Goal: Transaction & Acquisition: Purchase product/service

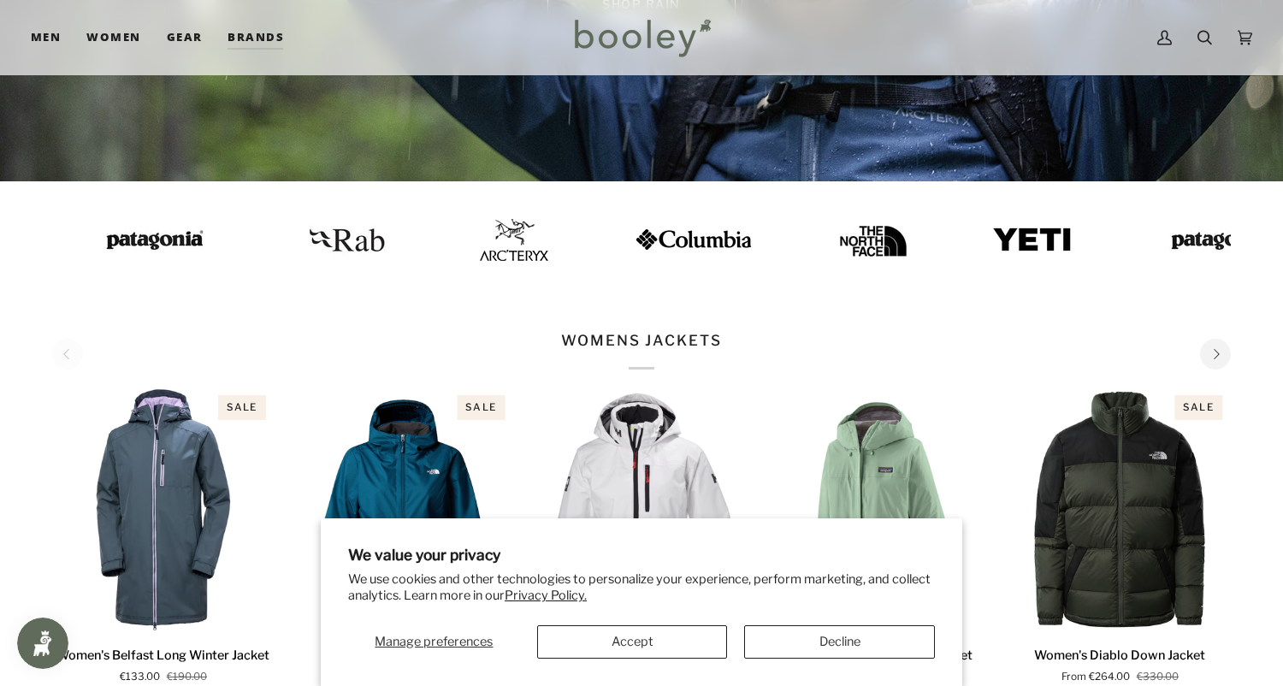
scroll to position [372, 0]
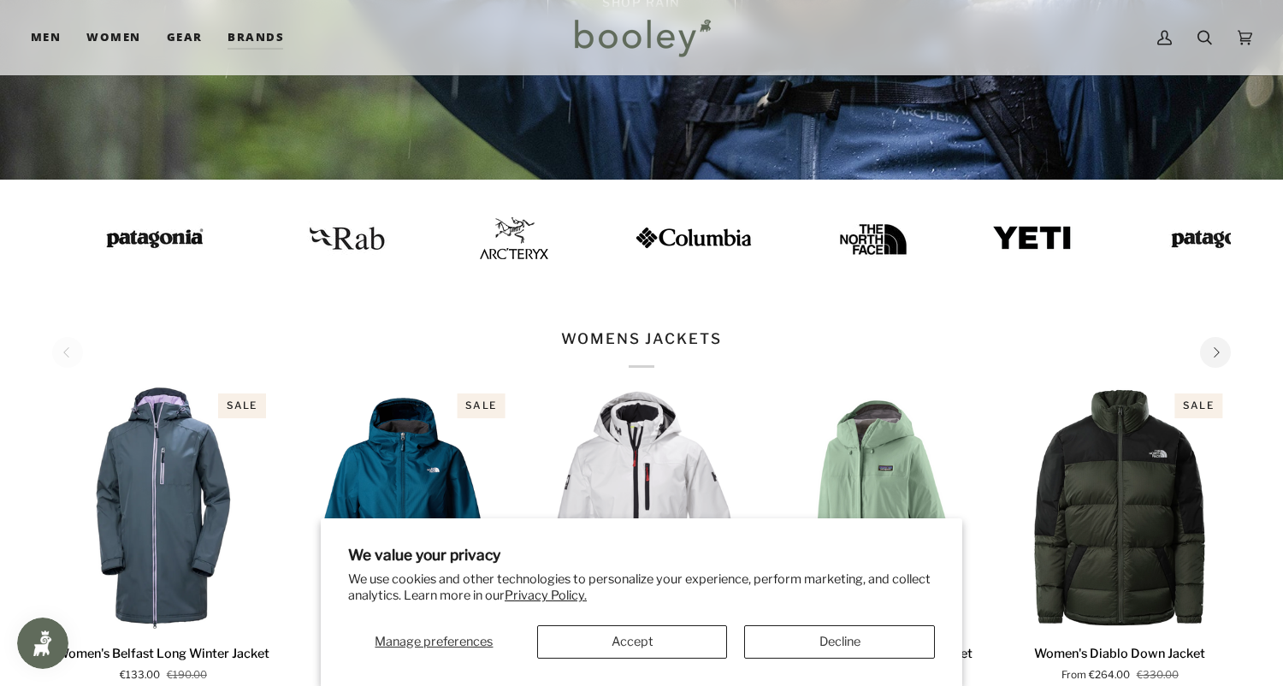
click at [870, 645] on button "Decline" at bounding box center [839, 641] width 191 height 33
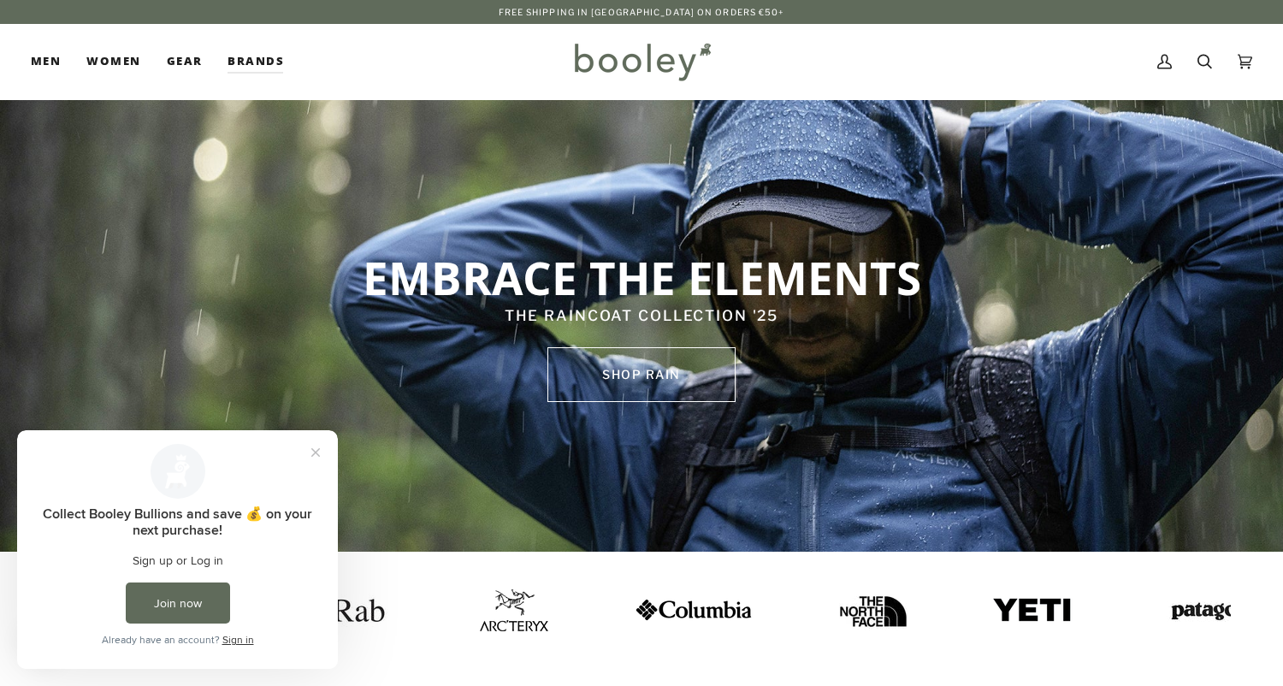
scroll to position [0, 0]
click at [318, 451] on button "Close prompt" at bounding box center [315, 452] width 31 height 31
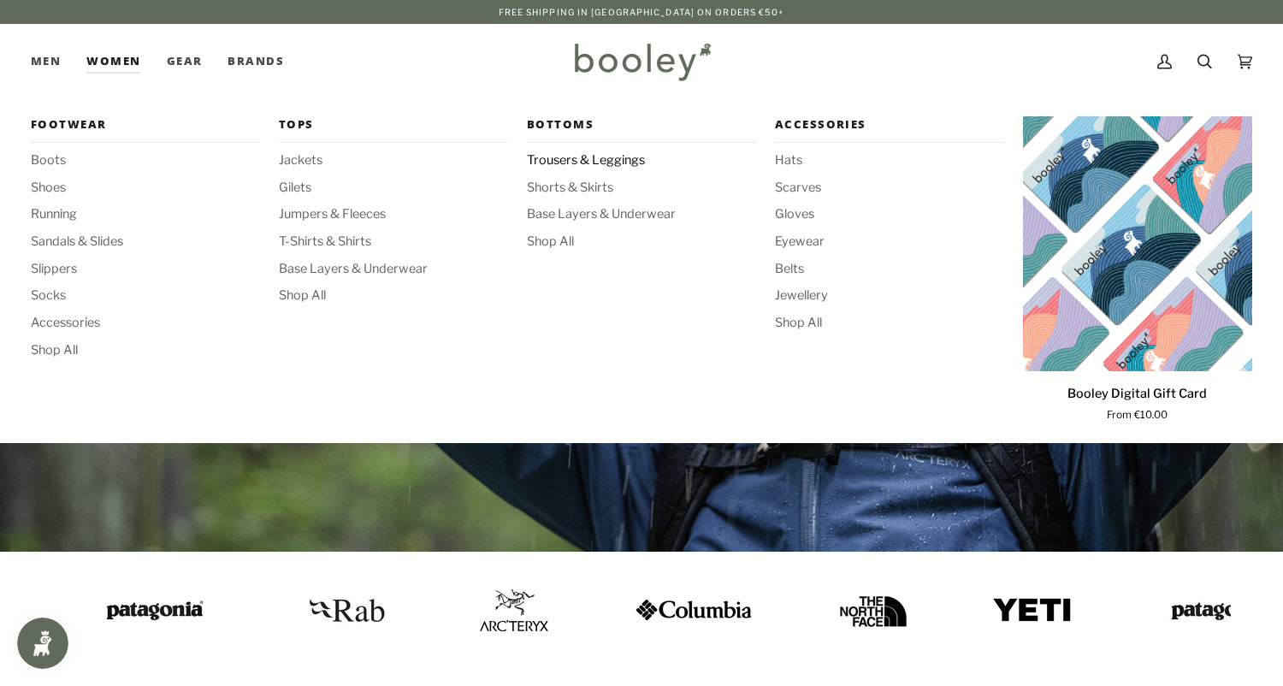
click at [600, 156] on span "Trousers & Leggings" at bounding box center [641, 160] width 229 height 19
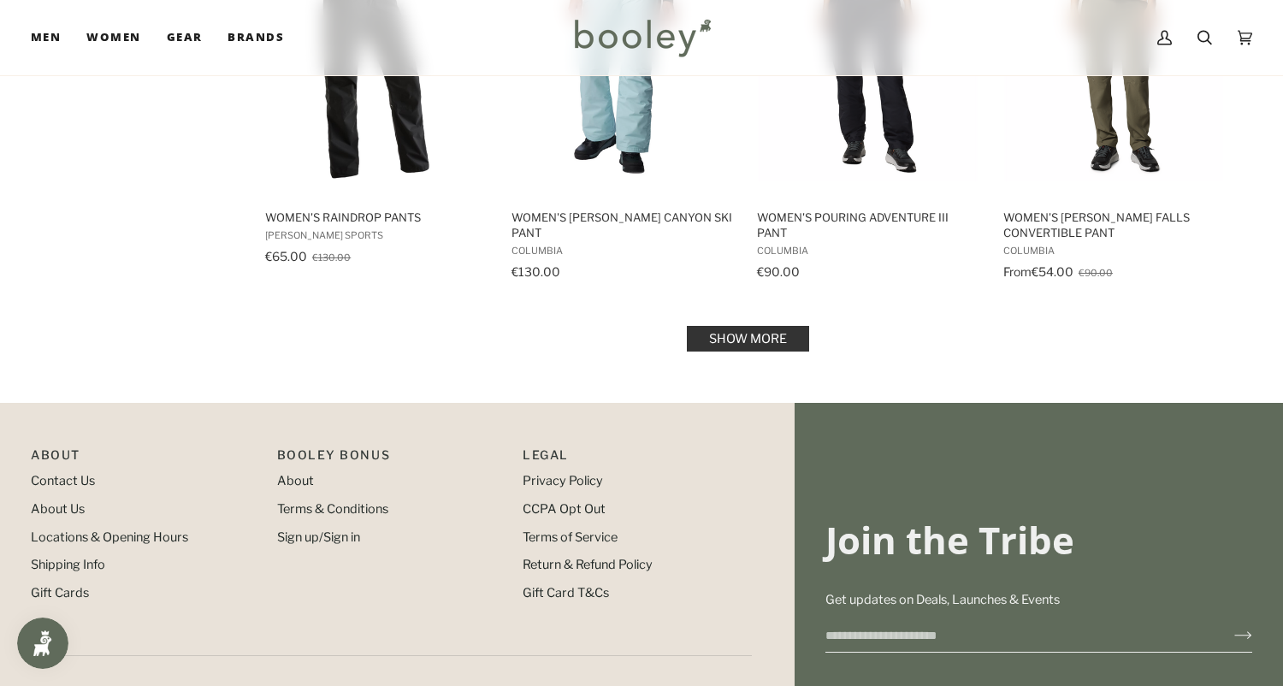
scroll to position [1851, 0]
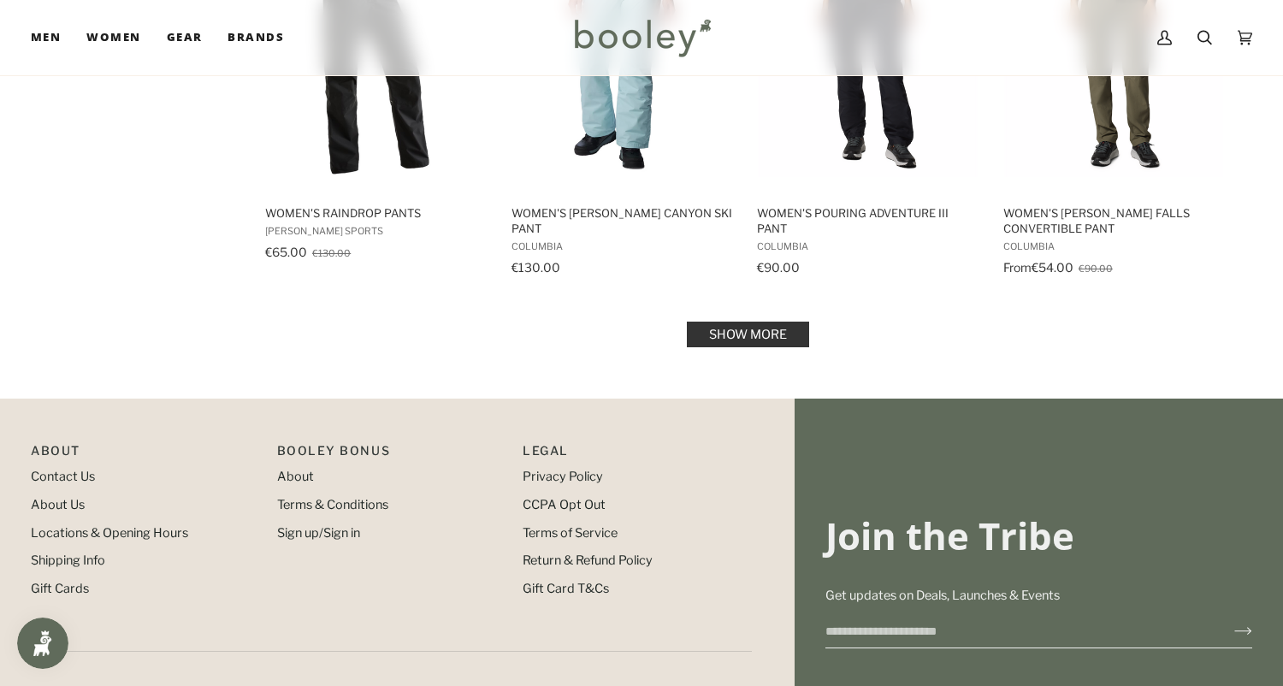
click at [747, 332] on link "Show more" at bounding box center [748, 334] width 122 height 26
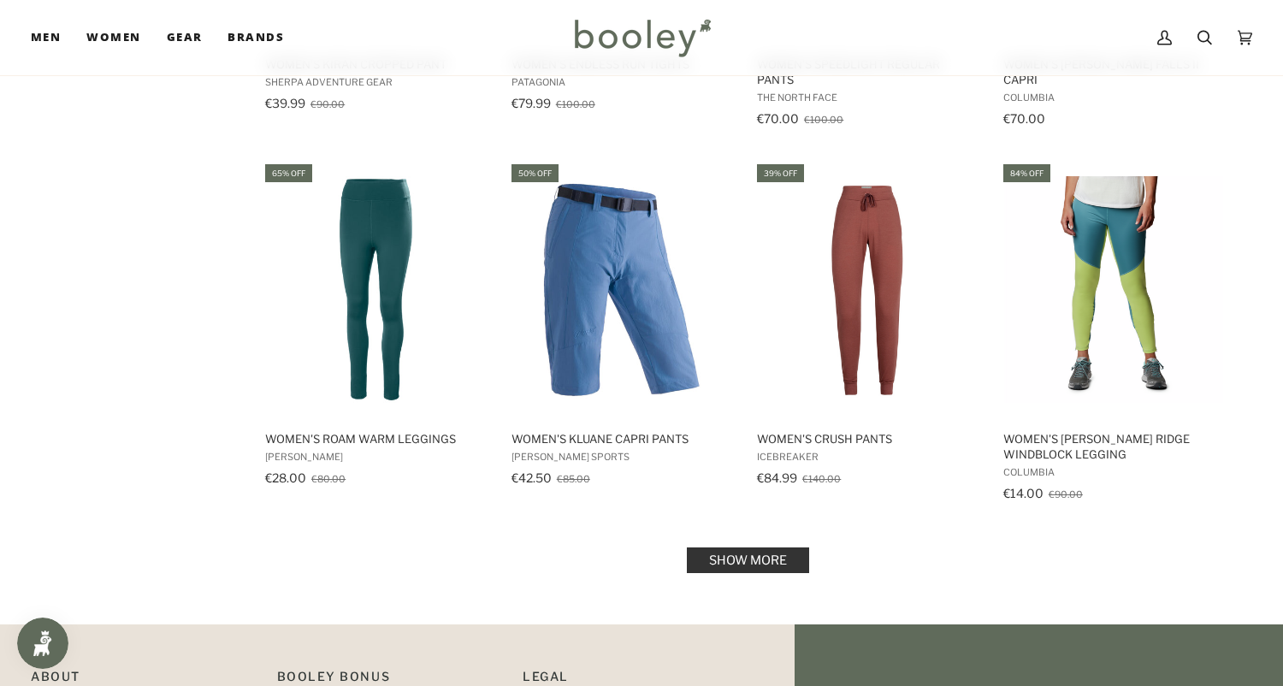
scroll to position [3491, 0]
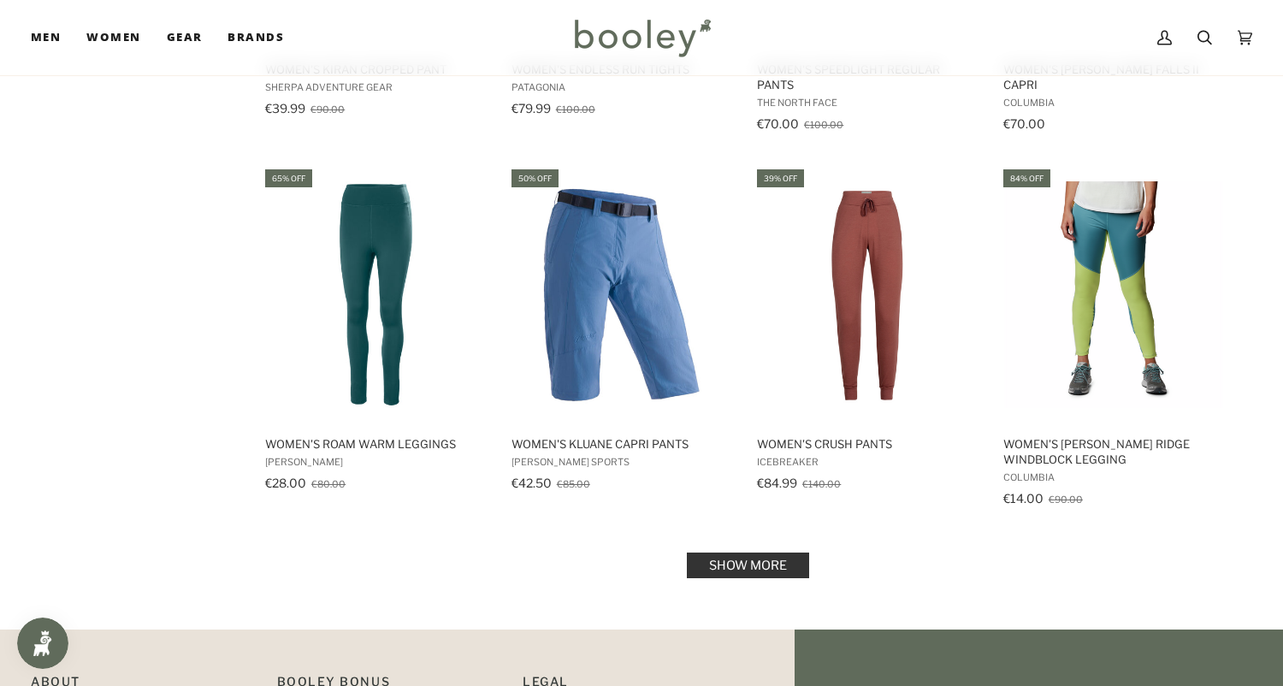
click at [734, 563] on link "Show more" at bounding box center [748, 565] width 122 height 26
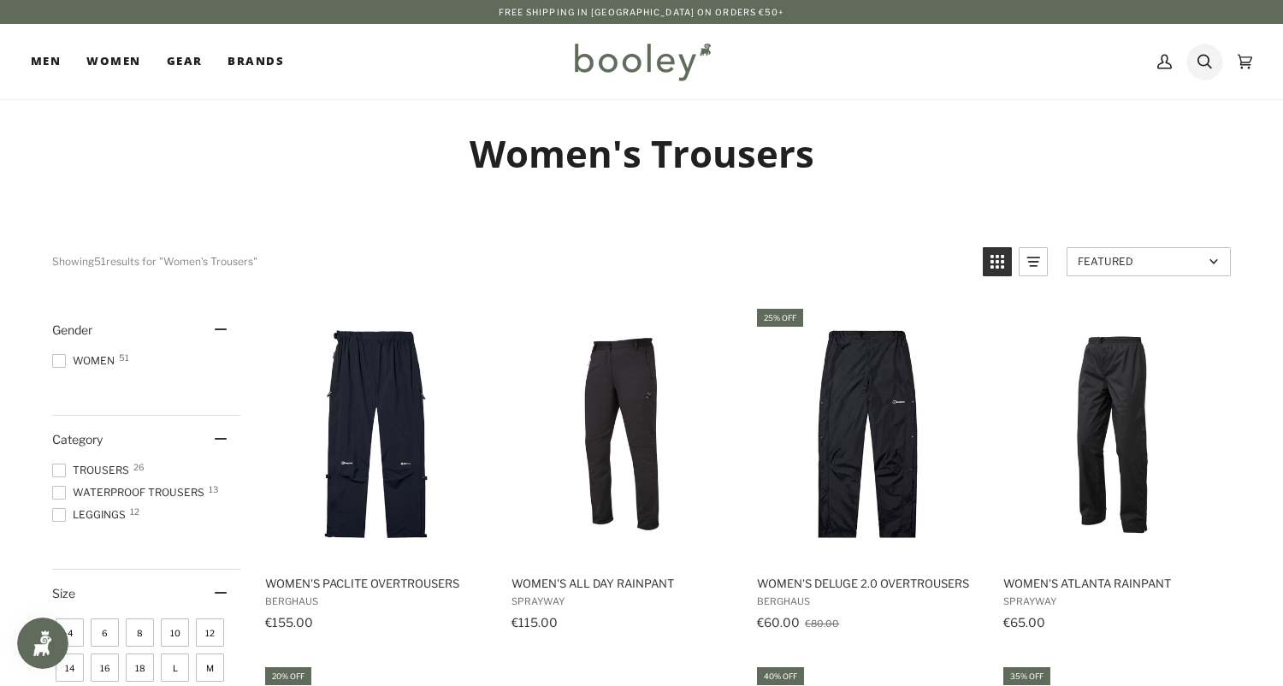
click at [1206, 62] on icon at bounding box center [1204, 62] width 15 height 26
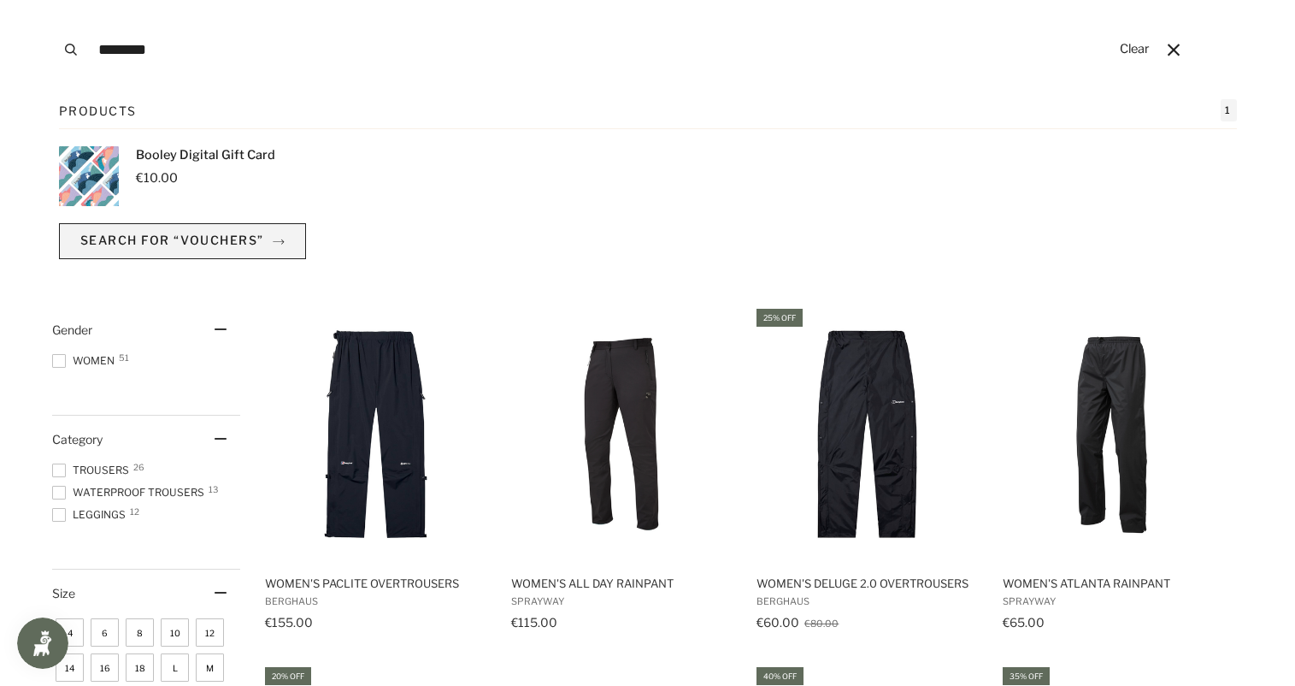
type input "********"
click at [162, 234] on span "Search for “vouchers”" at bounding box center [172, 240] width 184 height 15
click at [88, 156] on img "Products" at bounding box center [89, 176] width 60 height 60
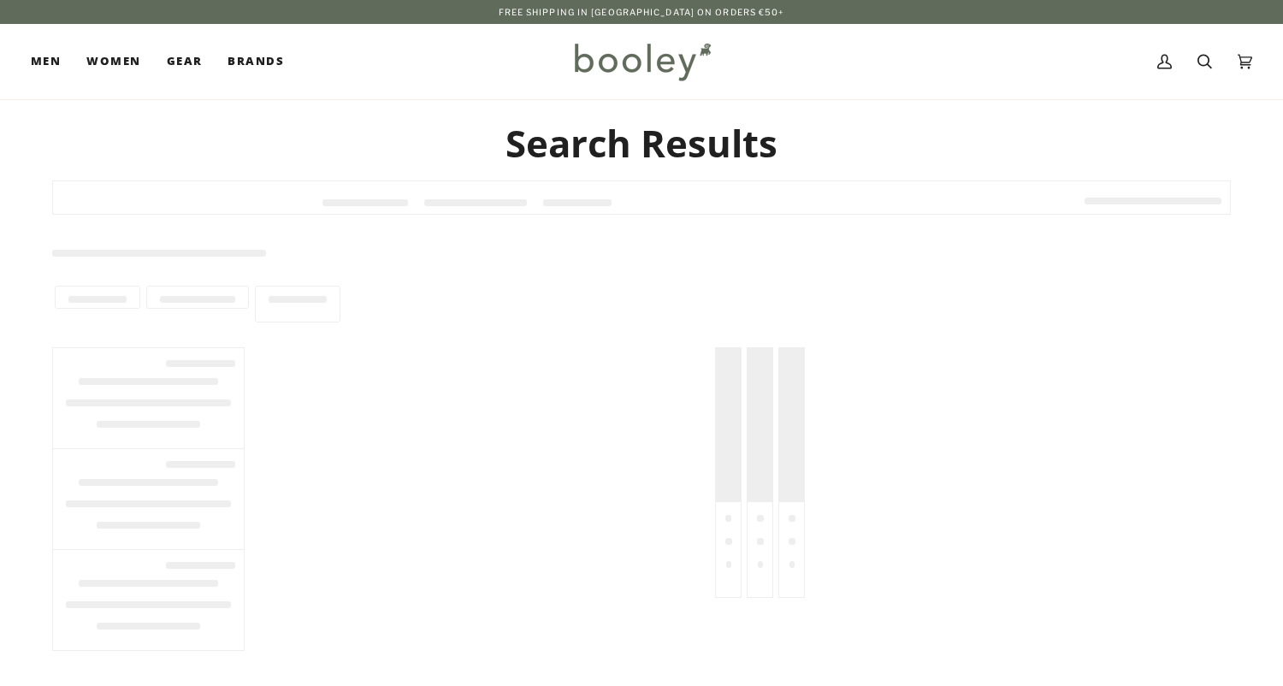
type input "********"
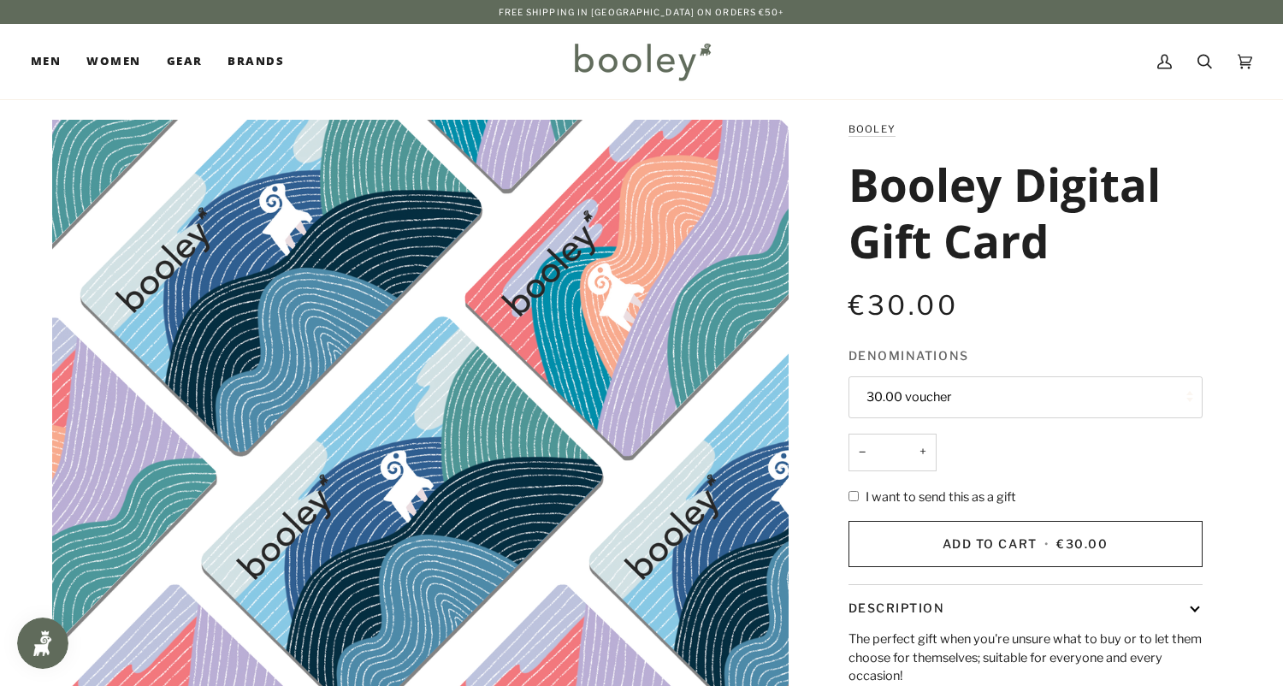
drag, startPoint x: 907, startPoint y: 388, endPoint x: 908, endPoint y: 404, distance: 15.4
click at [907, 388] on button "30.00 voucher" at bounding box center [1025, 397] width 354 height 42
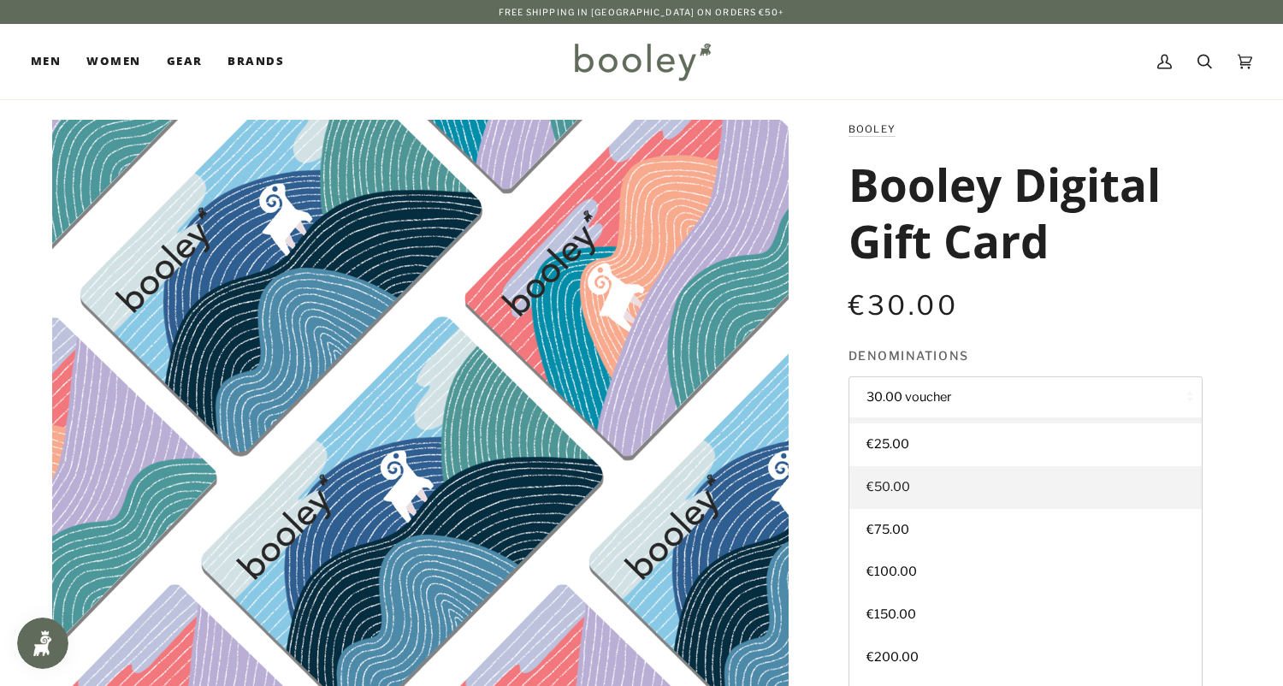
scroll to position [162, 0]
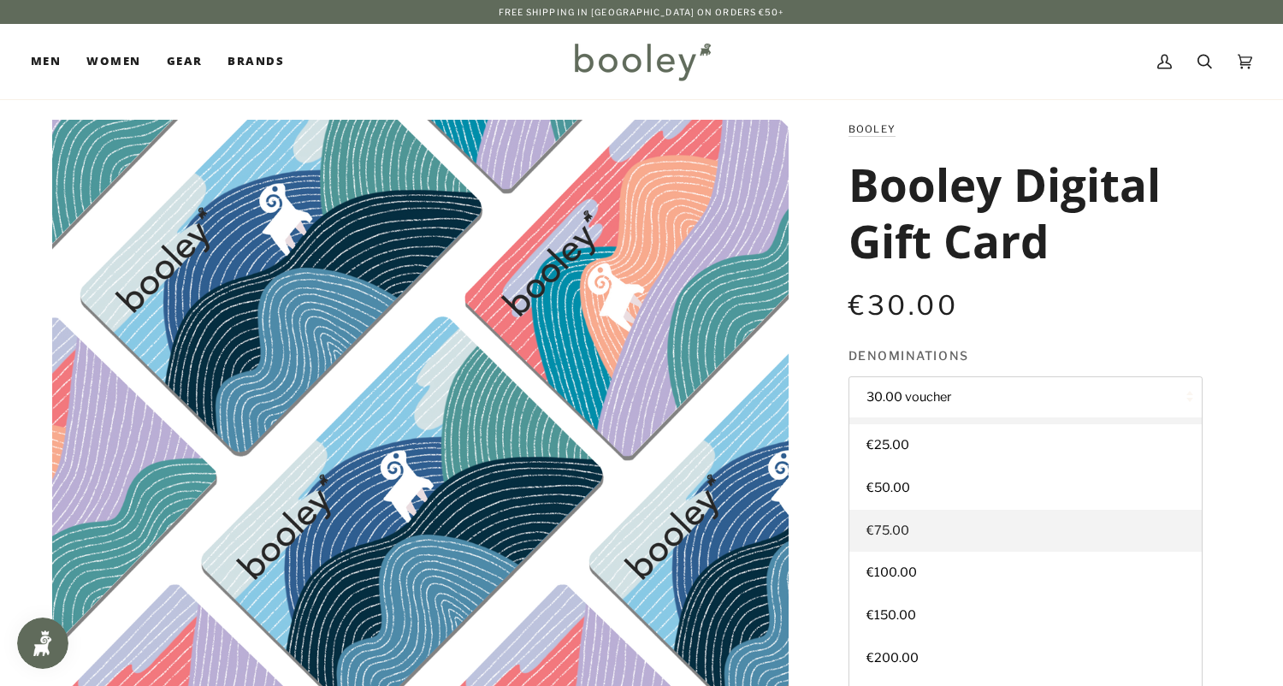
click at [910, 522] on link "€75.00" at bounding box center [1025, 531] width 352 height 43
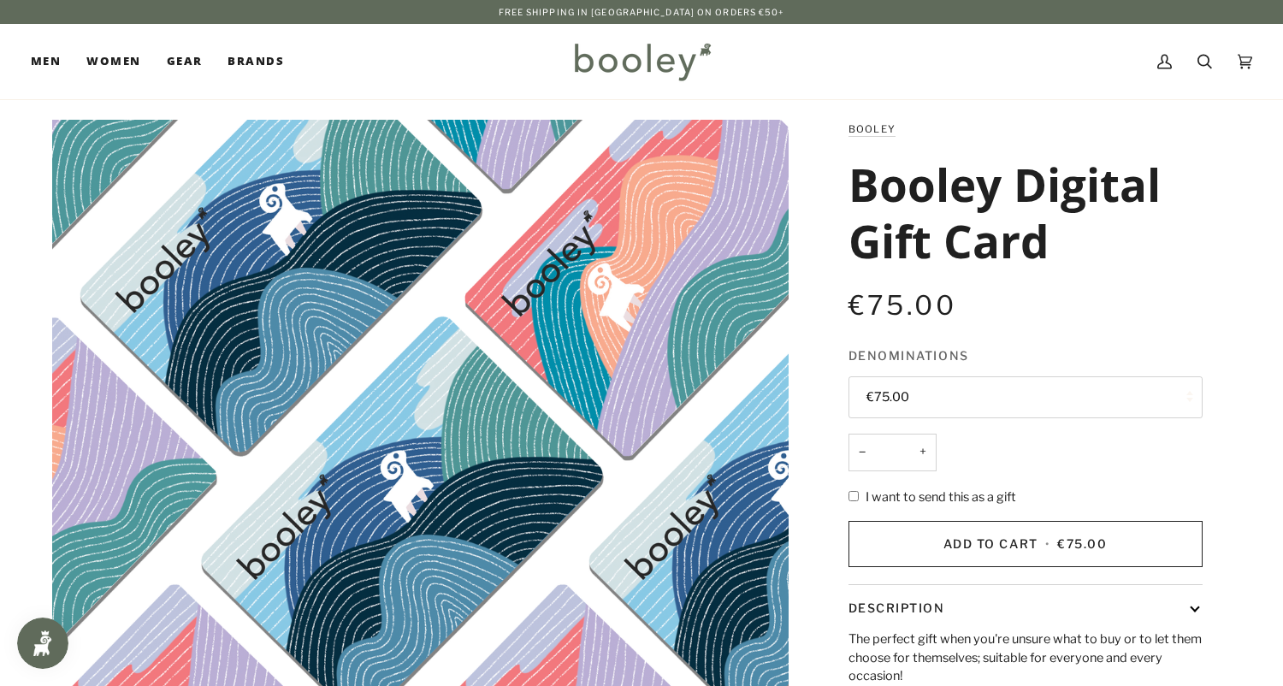
click at [888, 394] on button "€75.00" at bounding box center [1025, 397] width 354 height 42
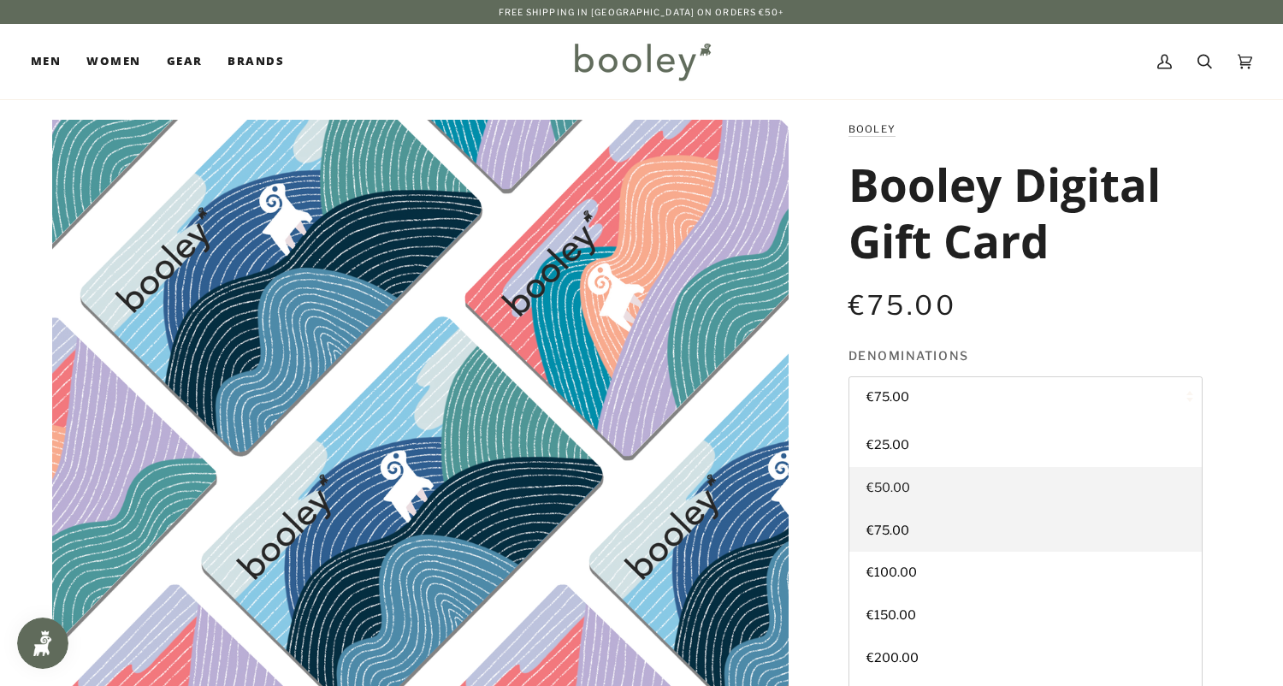
click at [888, 485] on span "€50.00" at bounding box center [888, 487] width 44 height 15
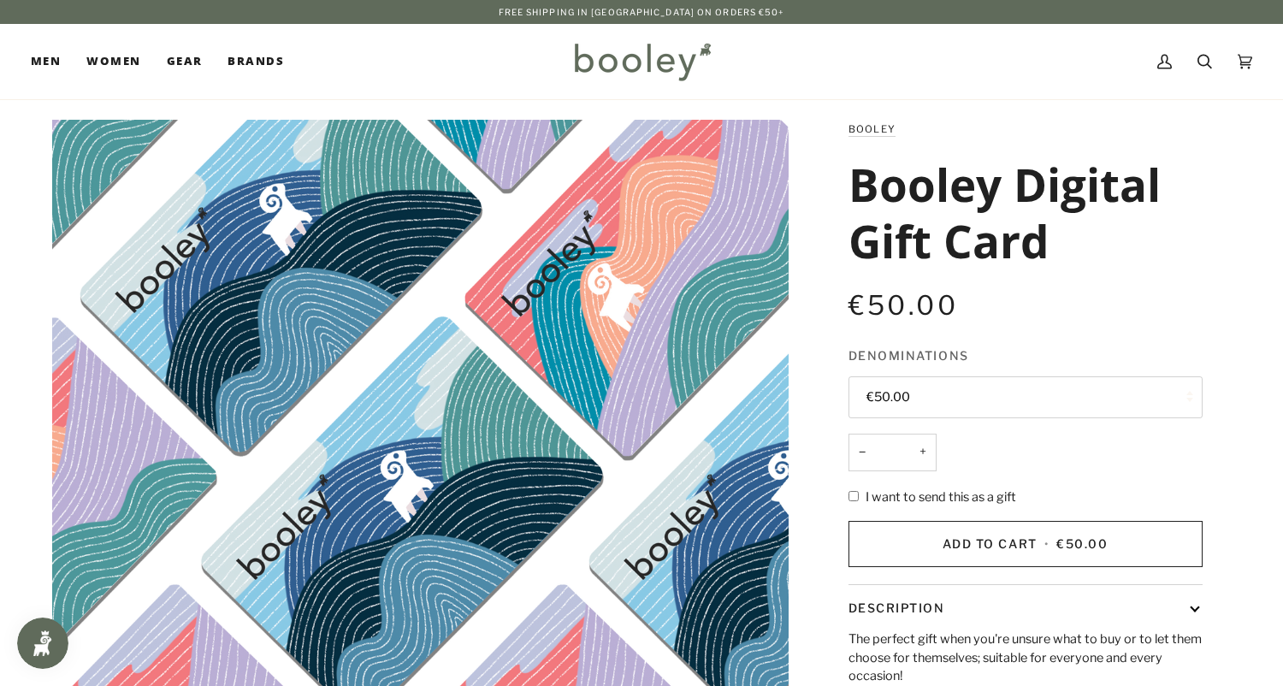
click at [929, 392] on button "€50.00" at bounding box center [1025, 397] width 354 height 42
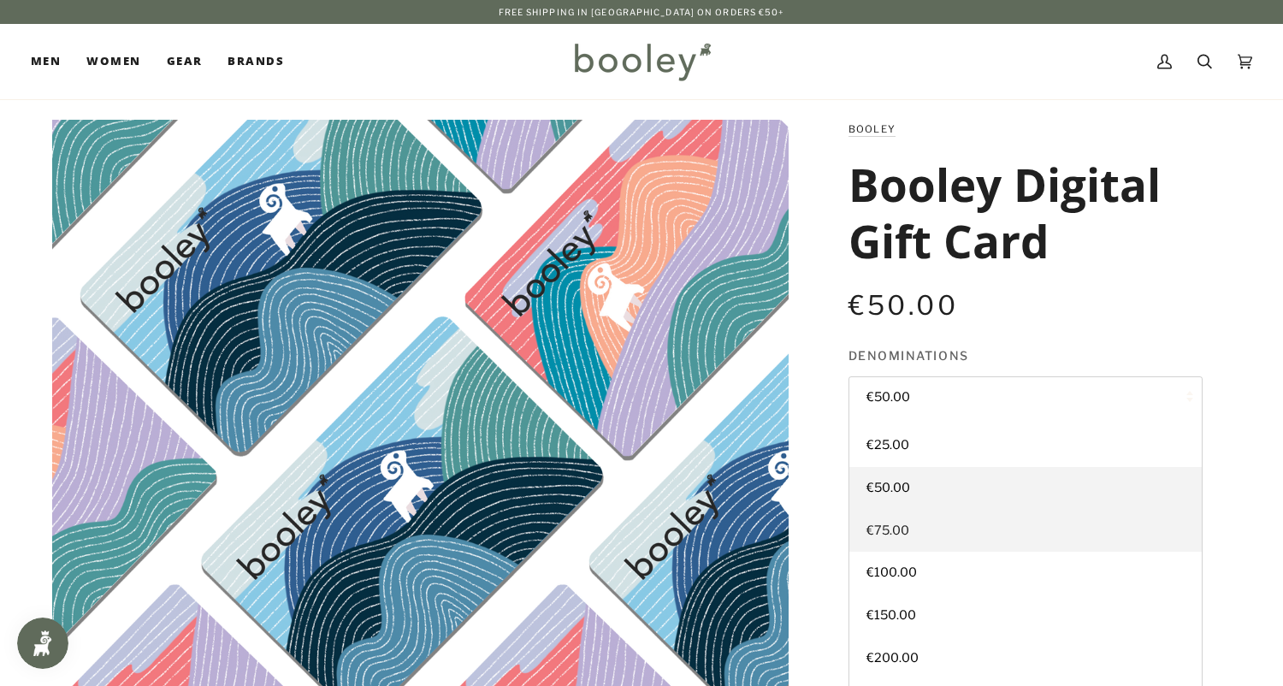
click at [906, 534] on link "€75.00" at bounding box center [1025, 531] width 352 height 43
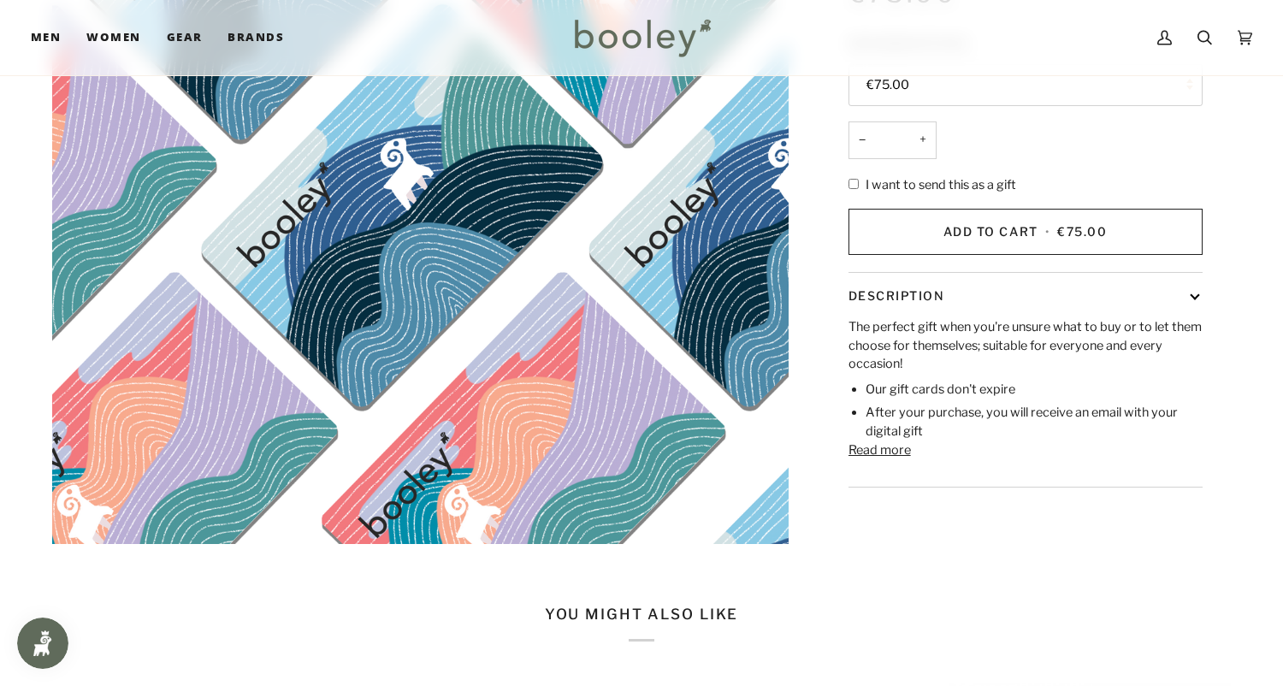
scroll to position [313, 0]
